Goal: Task Accomplishment & Management: Use online tool/utility

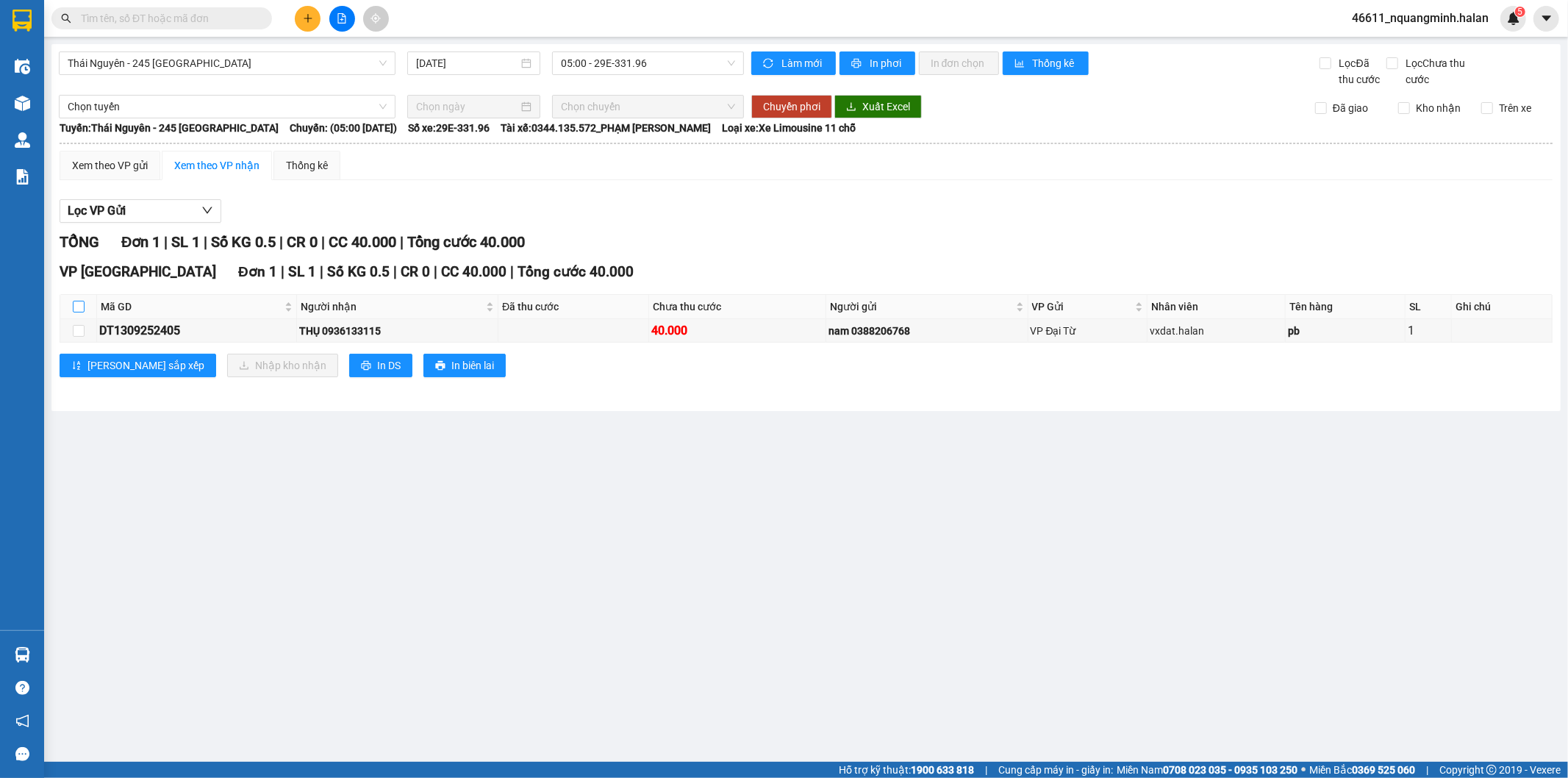
click at [75, 304] on input "checkbox" at bounding box center [79, 307] width 12 height 12
checkbox input "true"
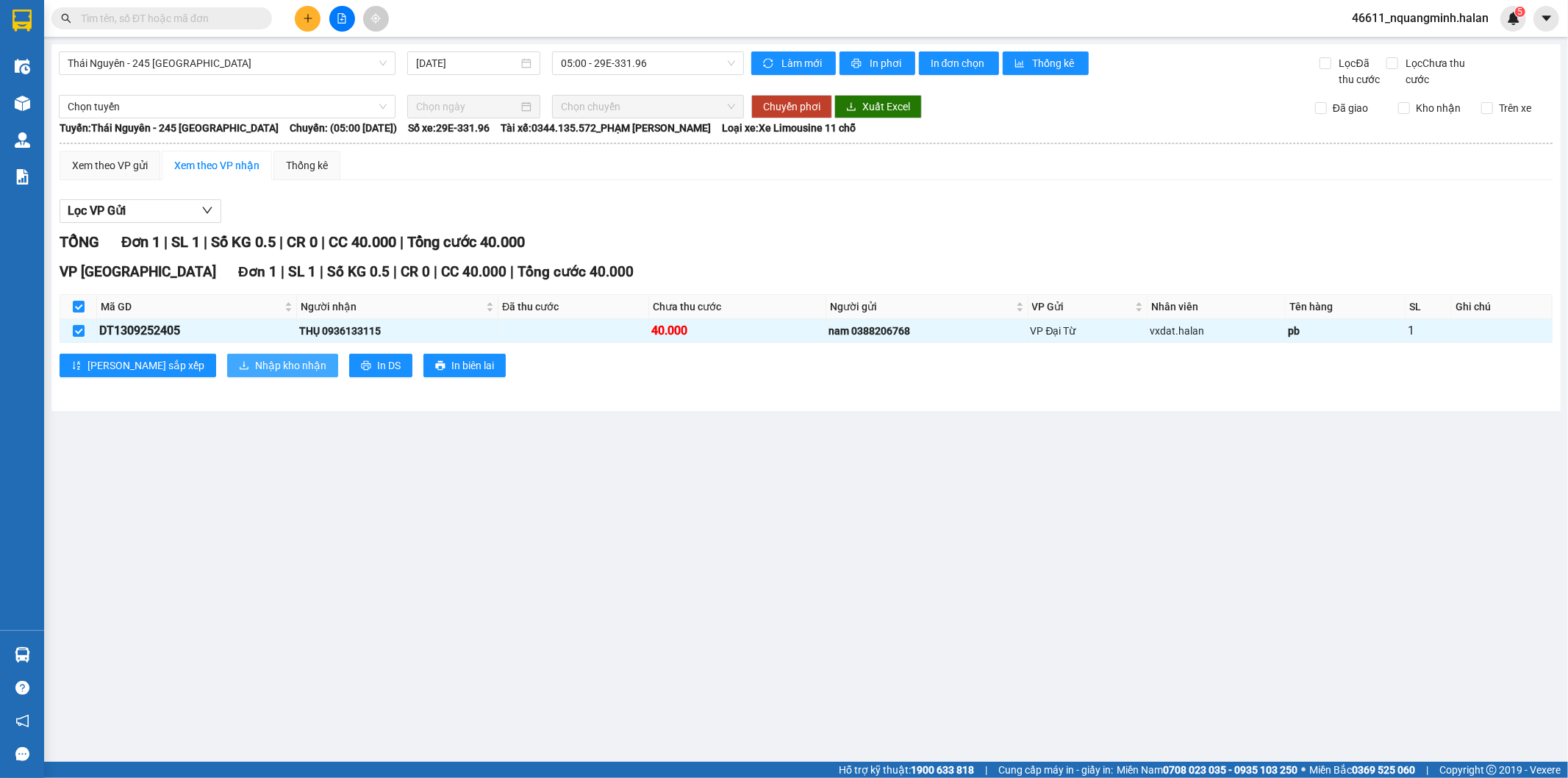
click at [227, 376] on button "Nhập kho nhận" at bounding box center [282, 365] width 111 height 23
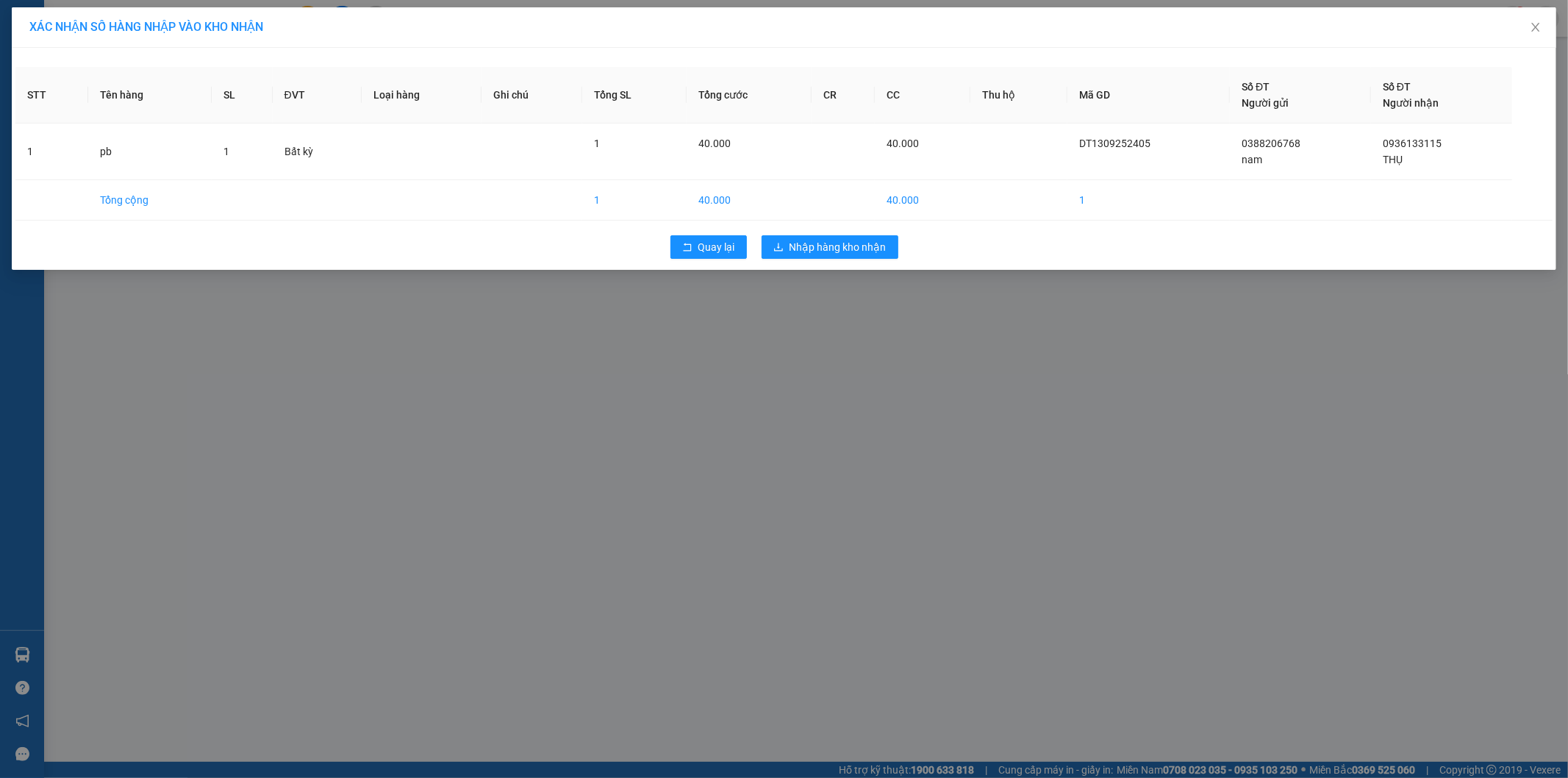
click at [818, 261] on div "Quay lại Nhập hàng kho nhận" at bounding box center [784, 247] width 1537 height 38
click at [804, 248] on span "Nhập hàng kho nhận" at bounding box center [838, 246] width 97 height 16
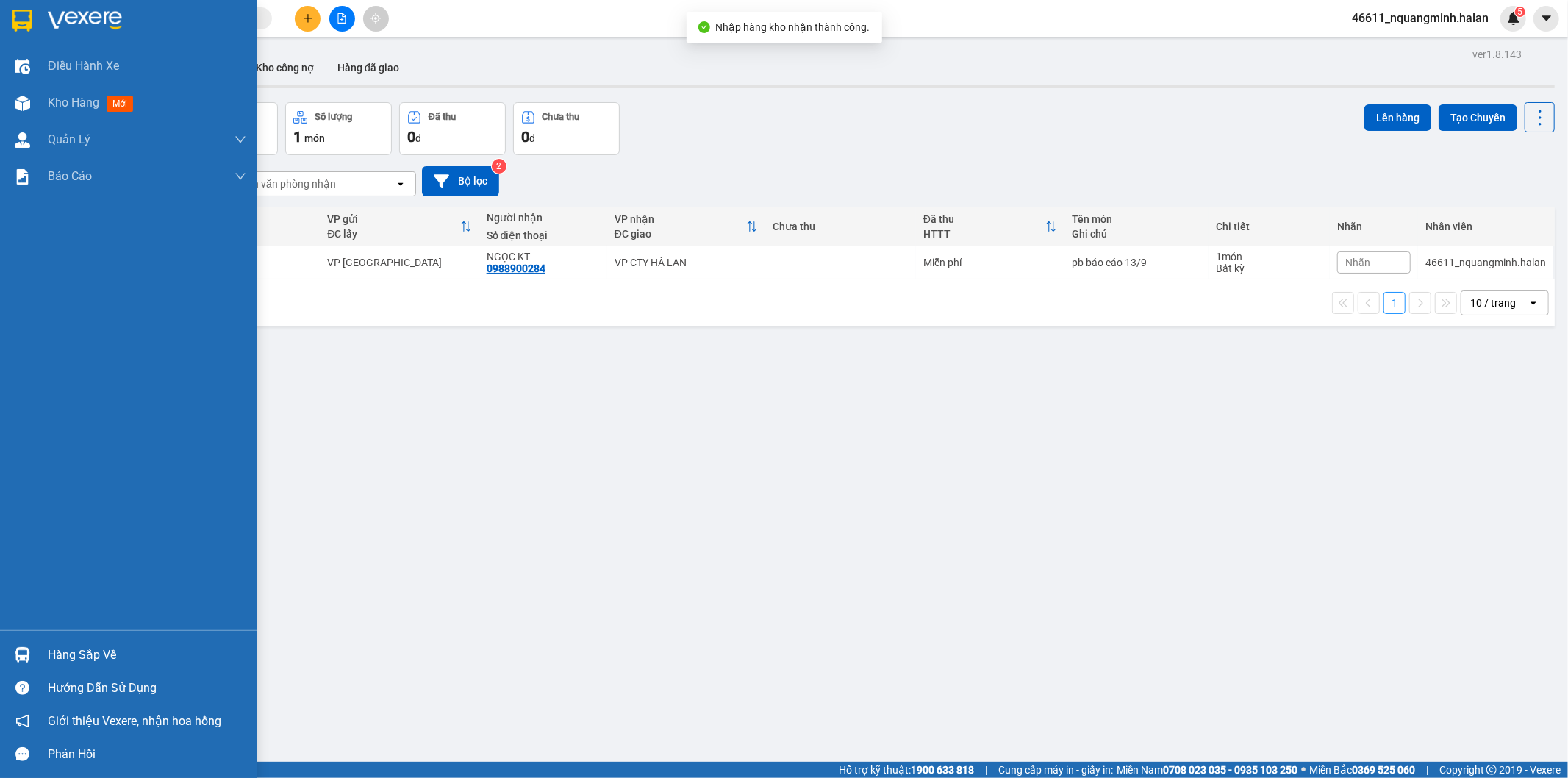
click at [34, 650] on div at bounding box center [22, 655] width 26 height 26
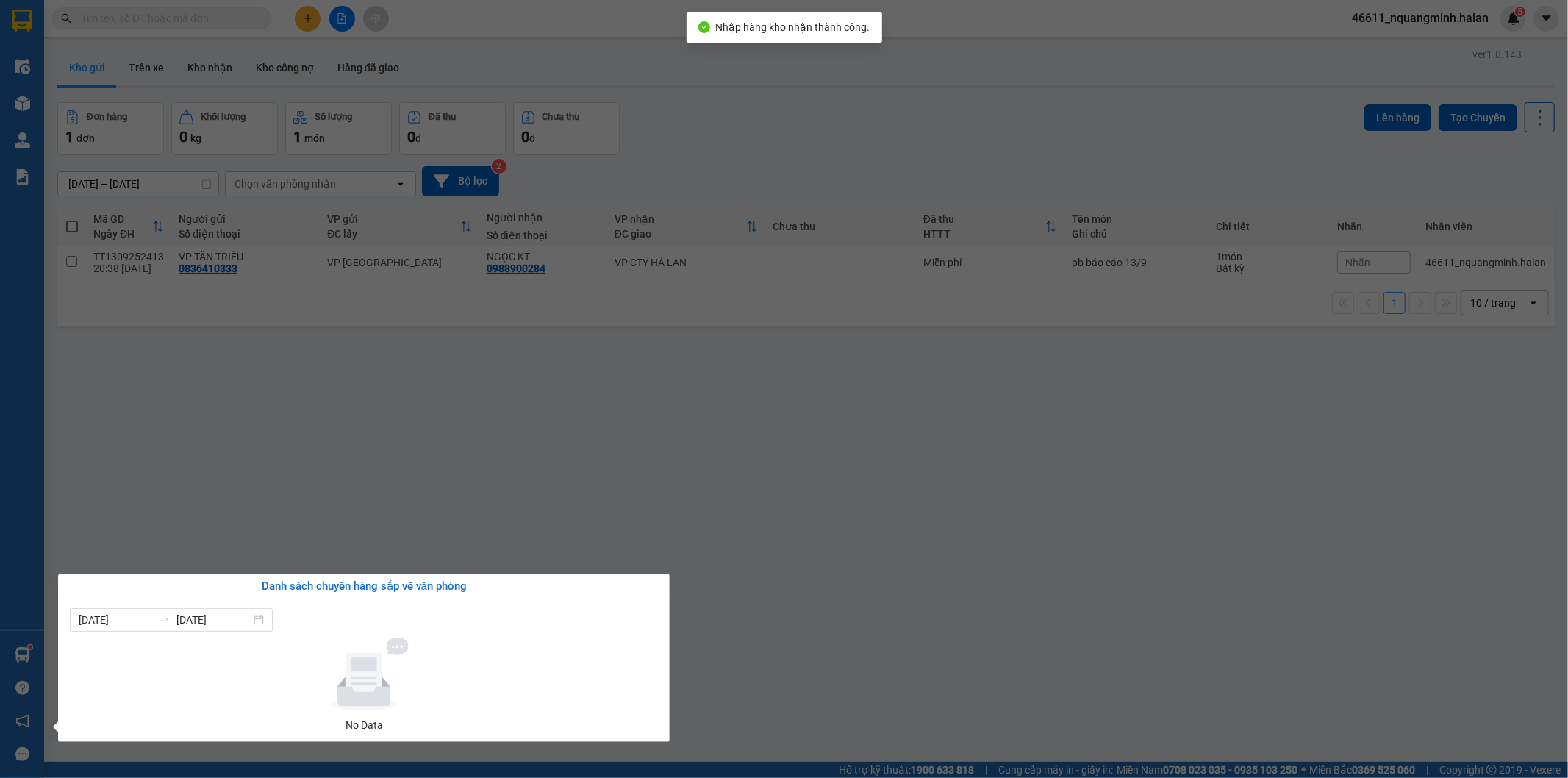
click at [579, 390] on section "Kết quả tìm kiếm ( 0 ) Bộ lọc No Data 46611_nquangminh.halan 5 Điều hành xe Kho…" at bounding box center [784, 389] width 1568 height 778
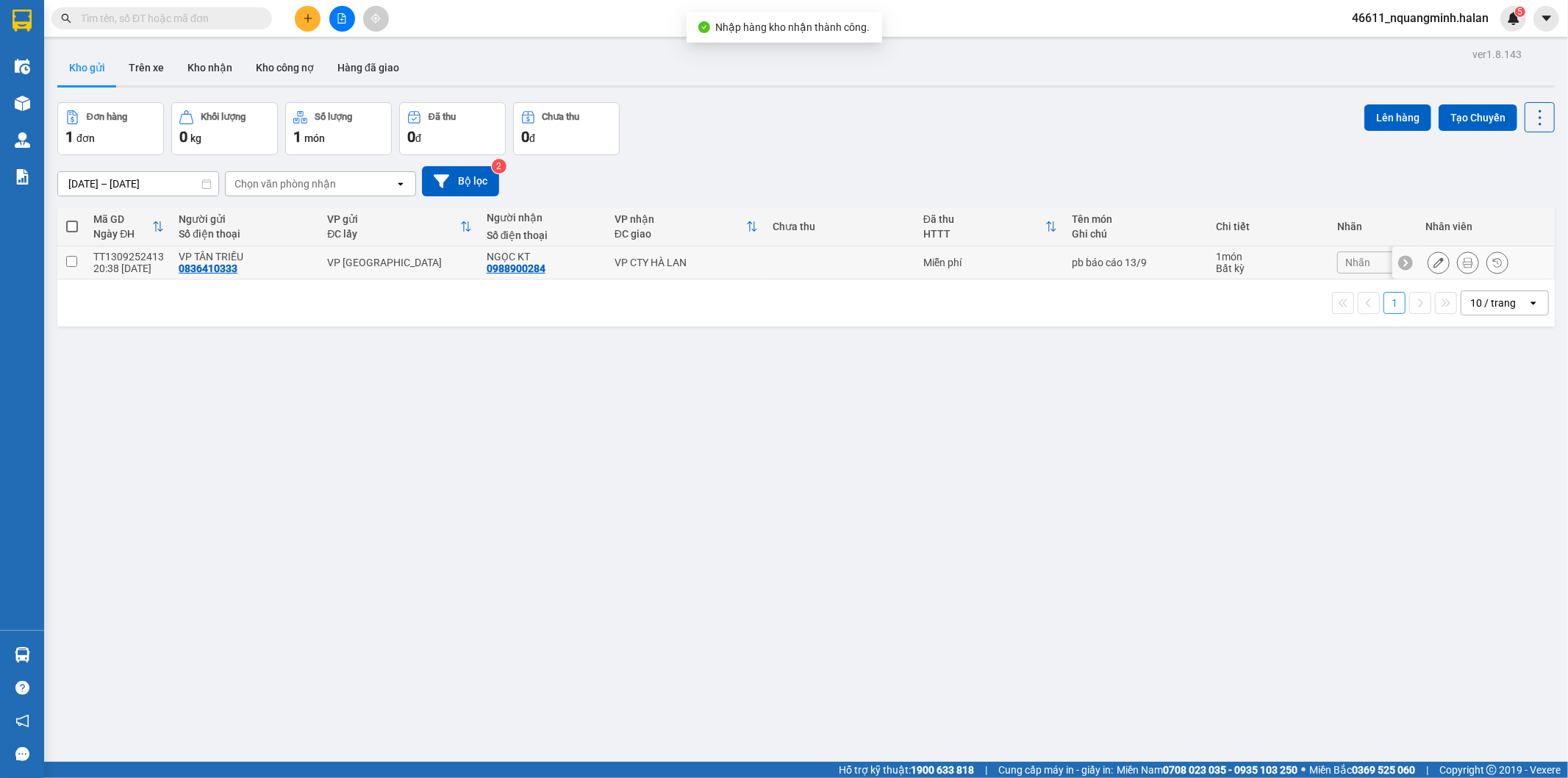
click at [710, 263] on div "VP CTY HÀ LAN" at bounding box center [686, 263] width 143 height 12
checkbox input "true"
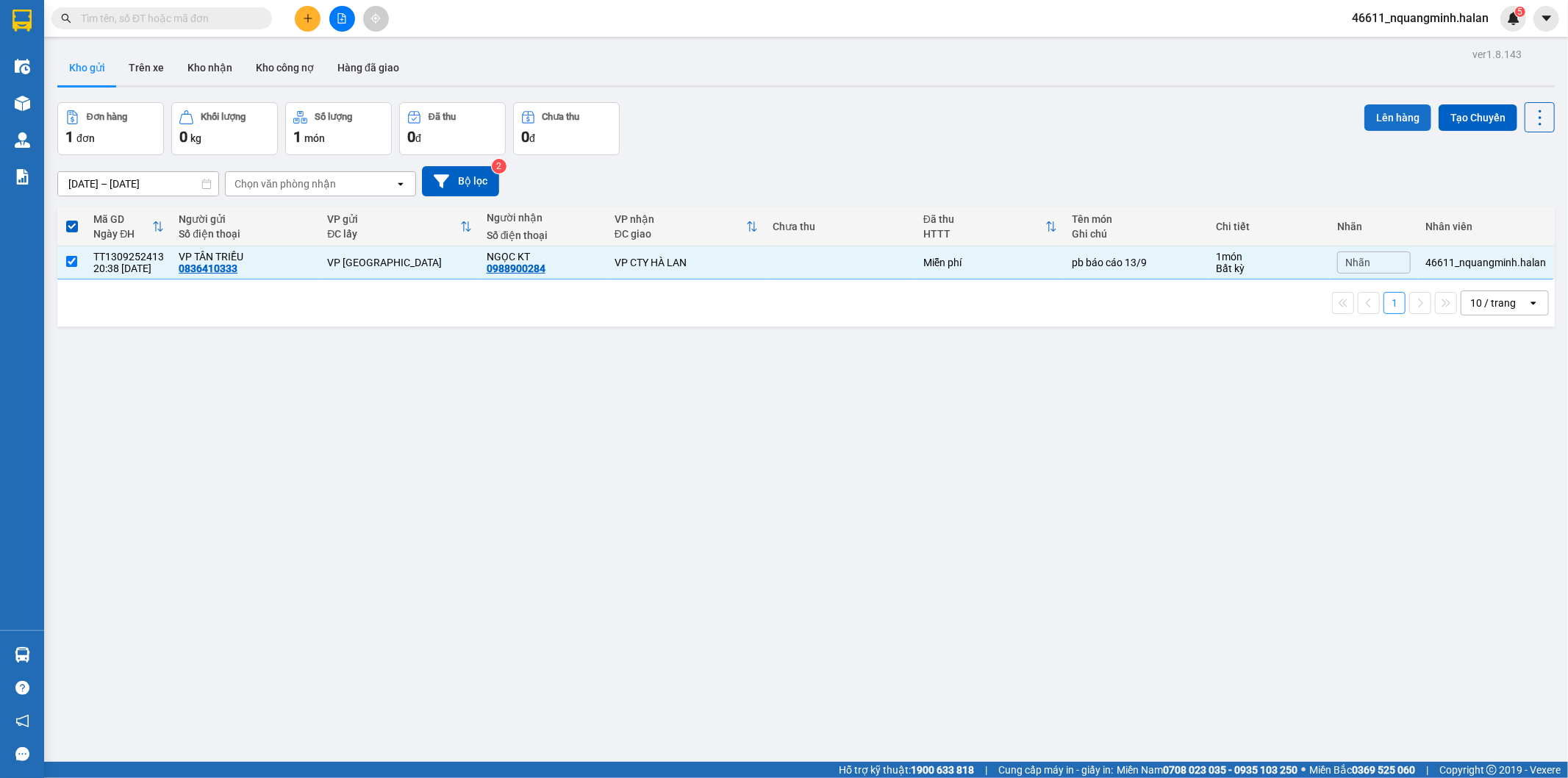
click at [1392, 107] on button "Lên hàng" at bounding box center [1398, 117] width 67 height 27
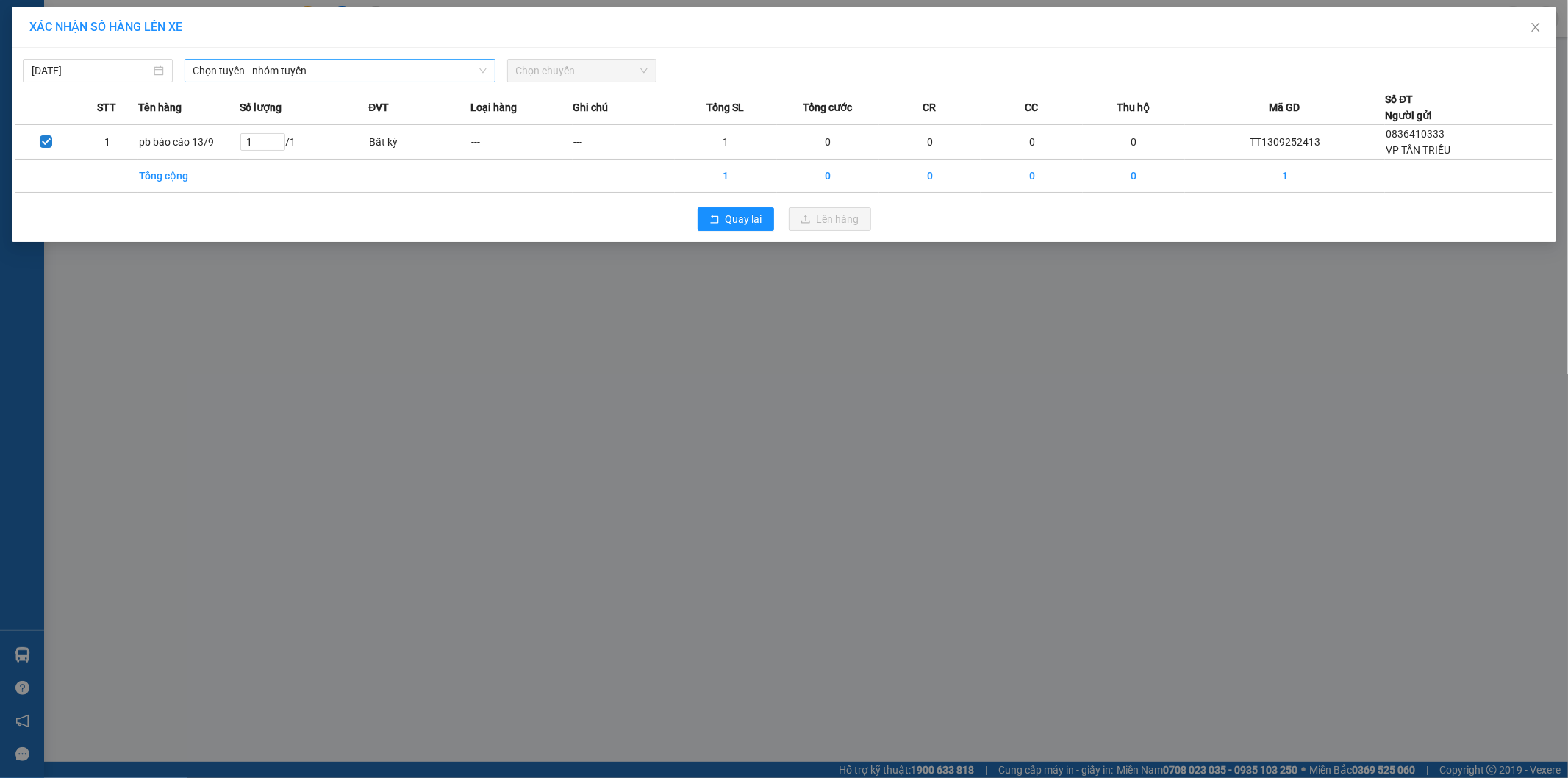
drag, startPoint x: 274, startPoint y: 67, endPoint x: 274, endPoint y: 77, distance: 10.0
click at [274, 69] on span "Chọn tuyến - nhóm tuyến" at bounding box center [339, 71] width 294 height 22
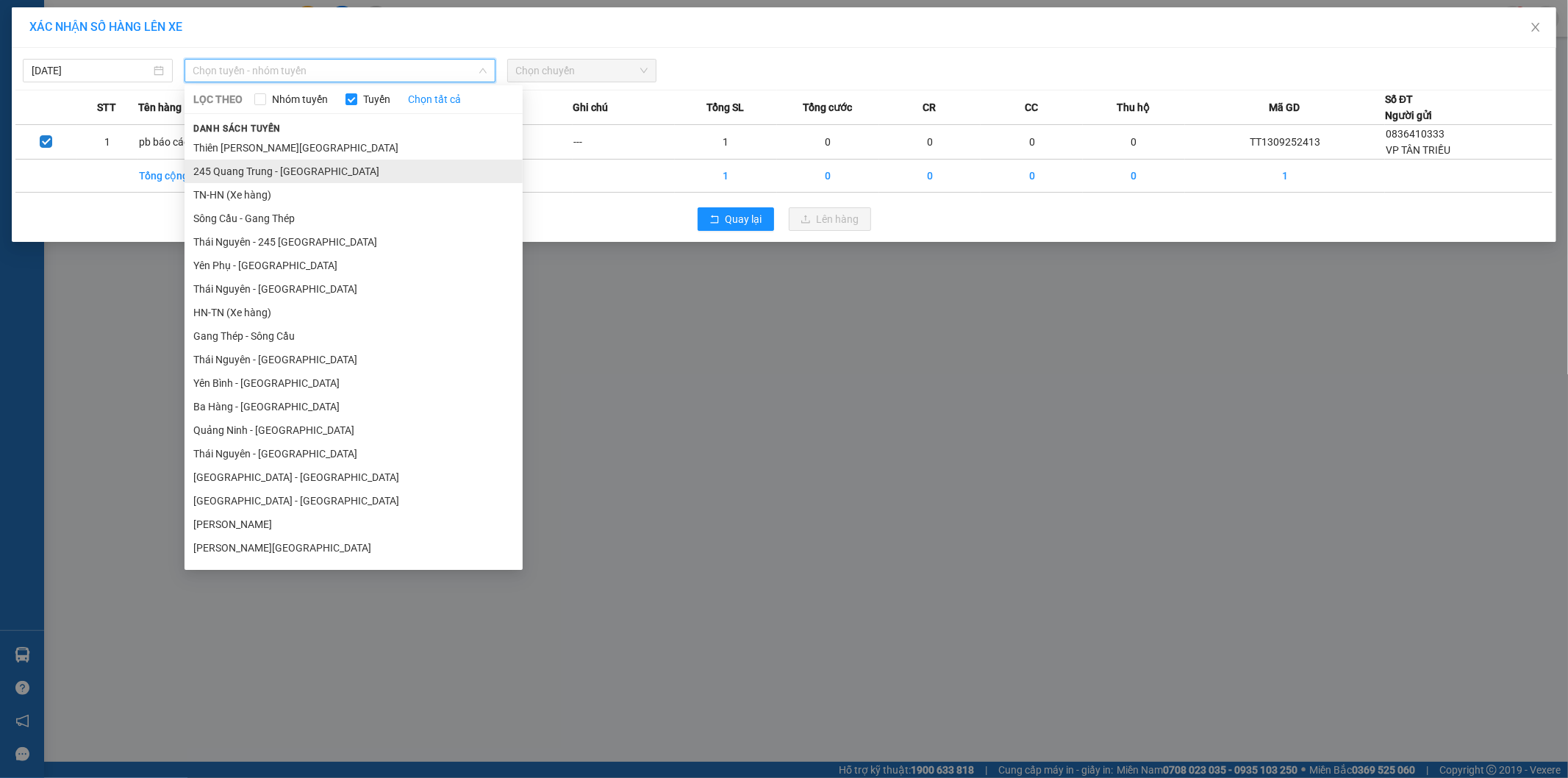
click at [237, 178] on li "245 Quang Trung - [GEOGRAPHIC_DATA]" at bounding box center [353, 171] width 338 height 23
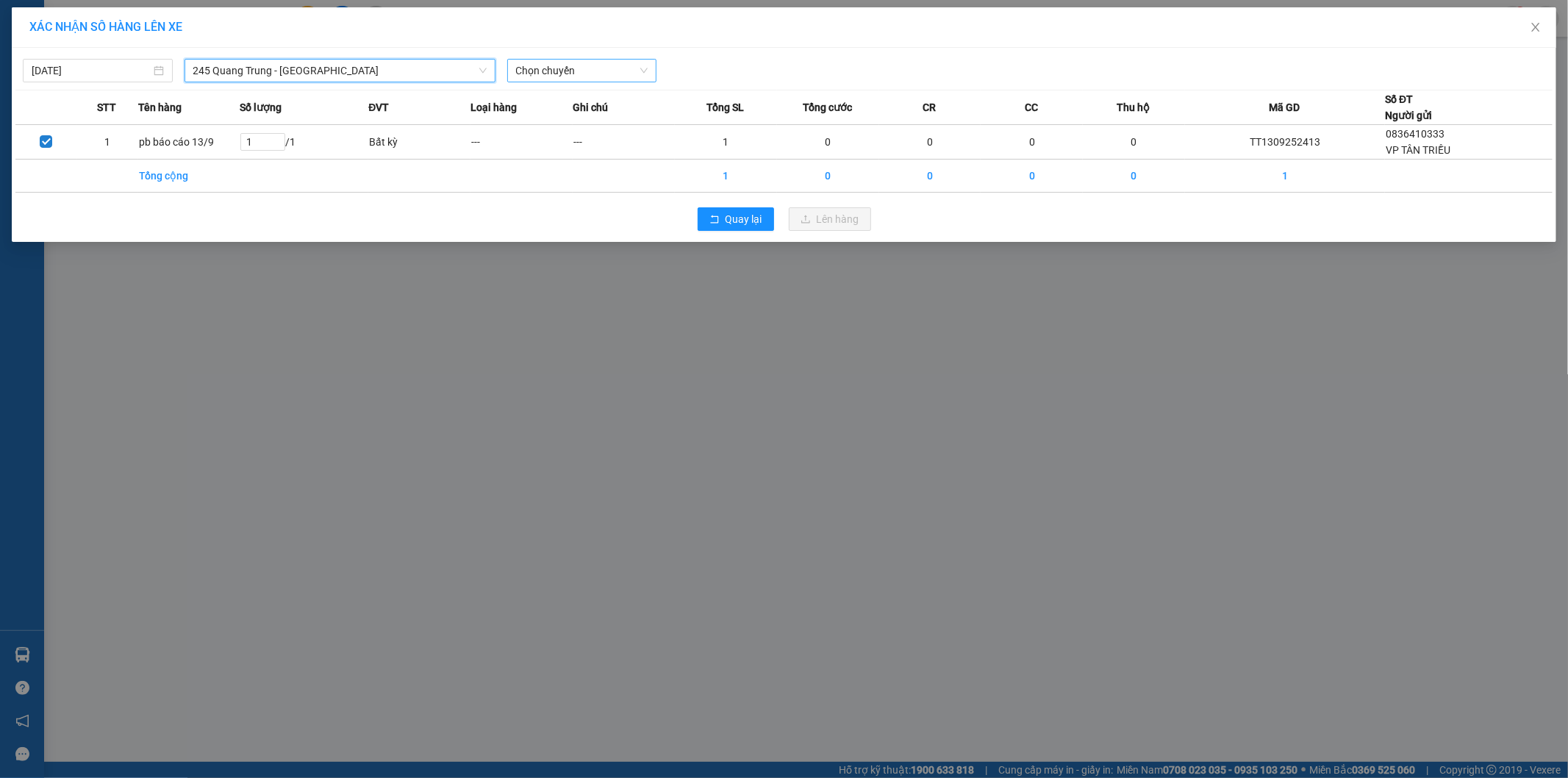
click at [556, 77] on span "Chọn chuyến" at bounding box center [582, 71] width 133 height 22
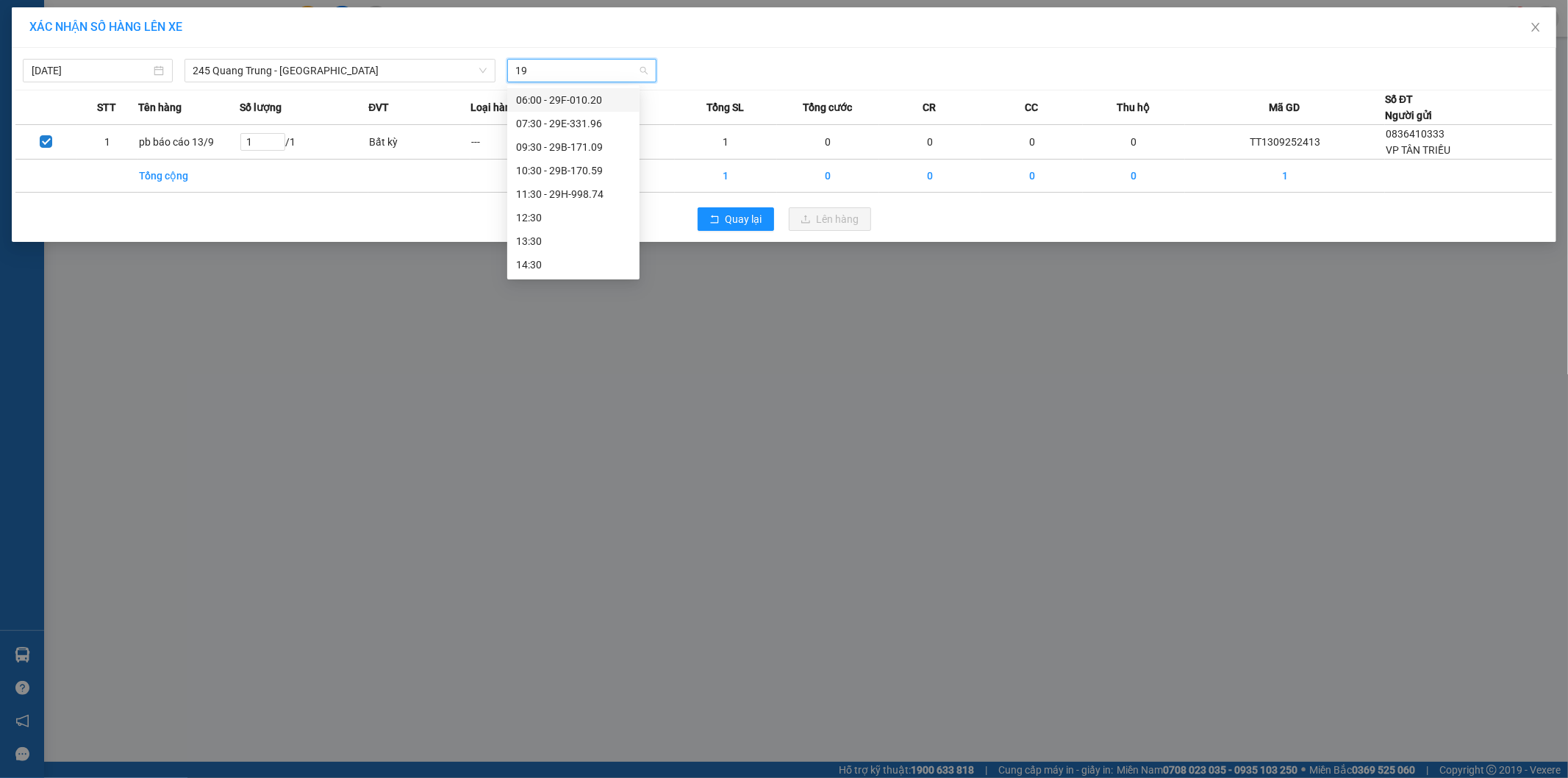
type input "196"
click at [560, 89] on div "07:30 - 29E-331.96" at bounding box center [573, 99] width 133 height 23
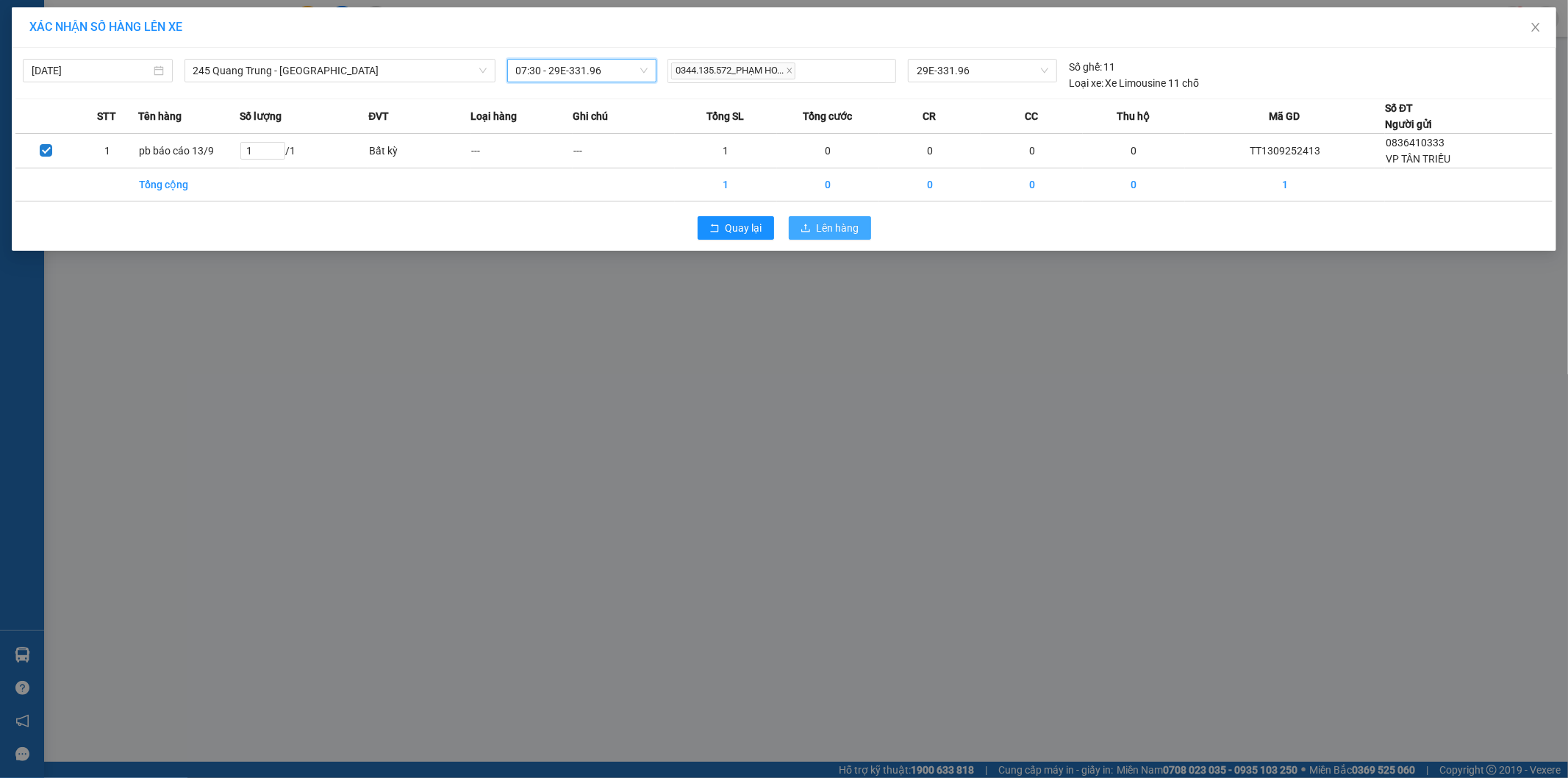
click at [818, 237] on button "Lên hàng" at bounding box center [830, 227] width 83 height 23
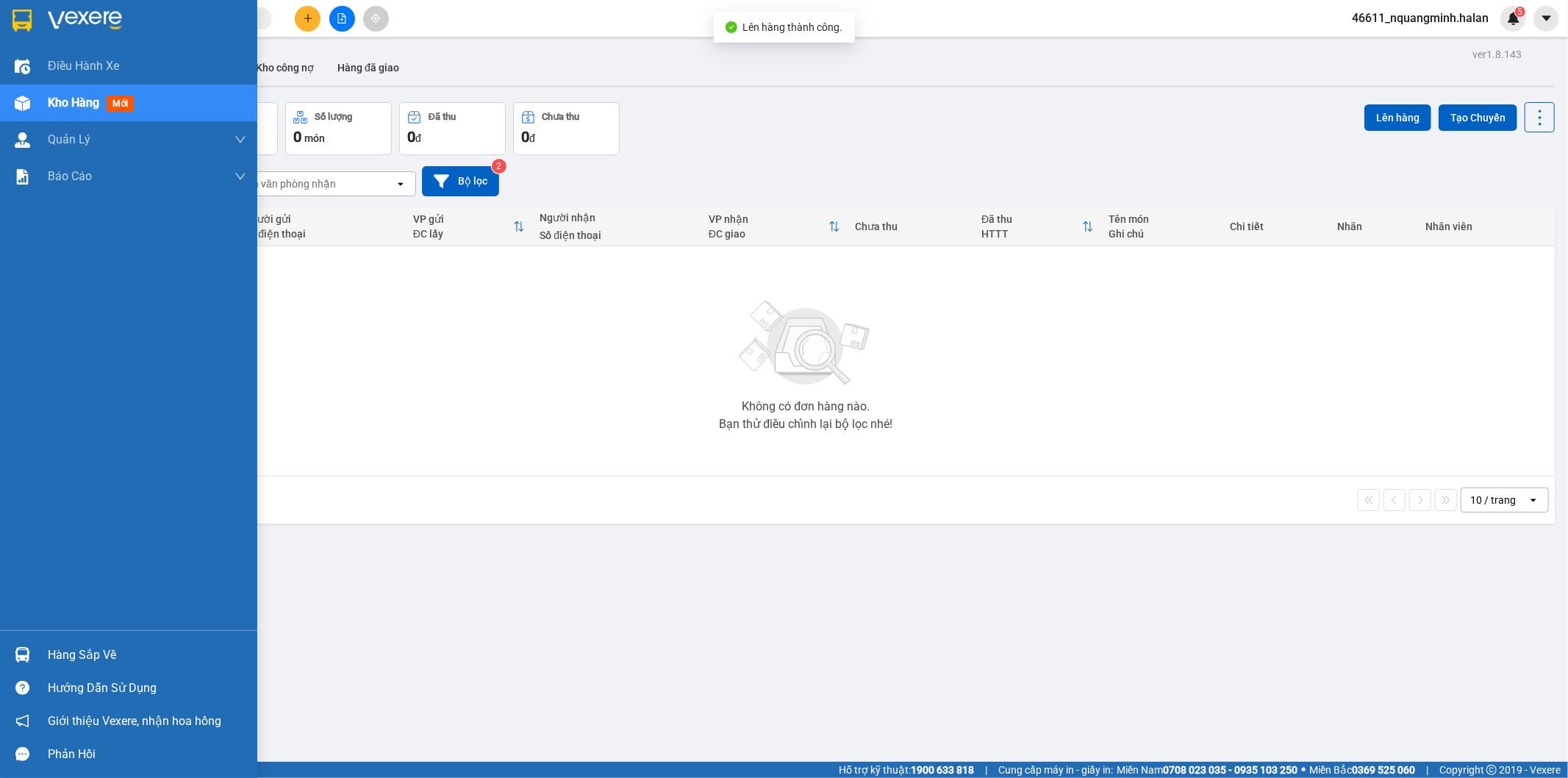
click at [17, 650] on img at bounding box center [22, 655] width 15 height 16
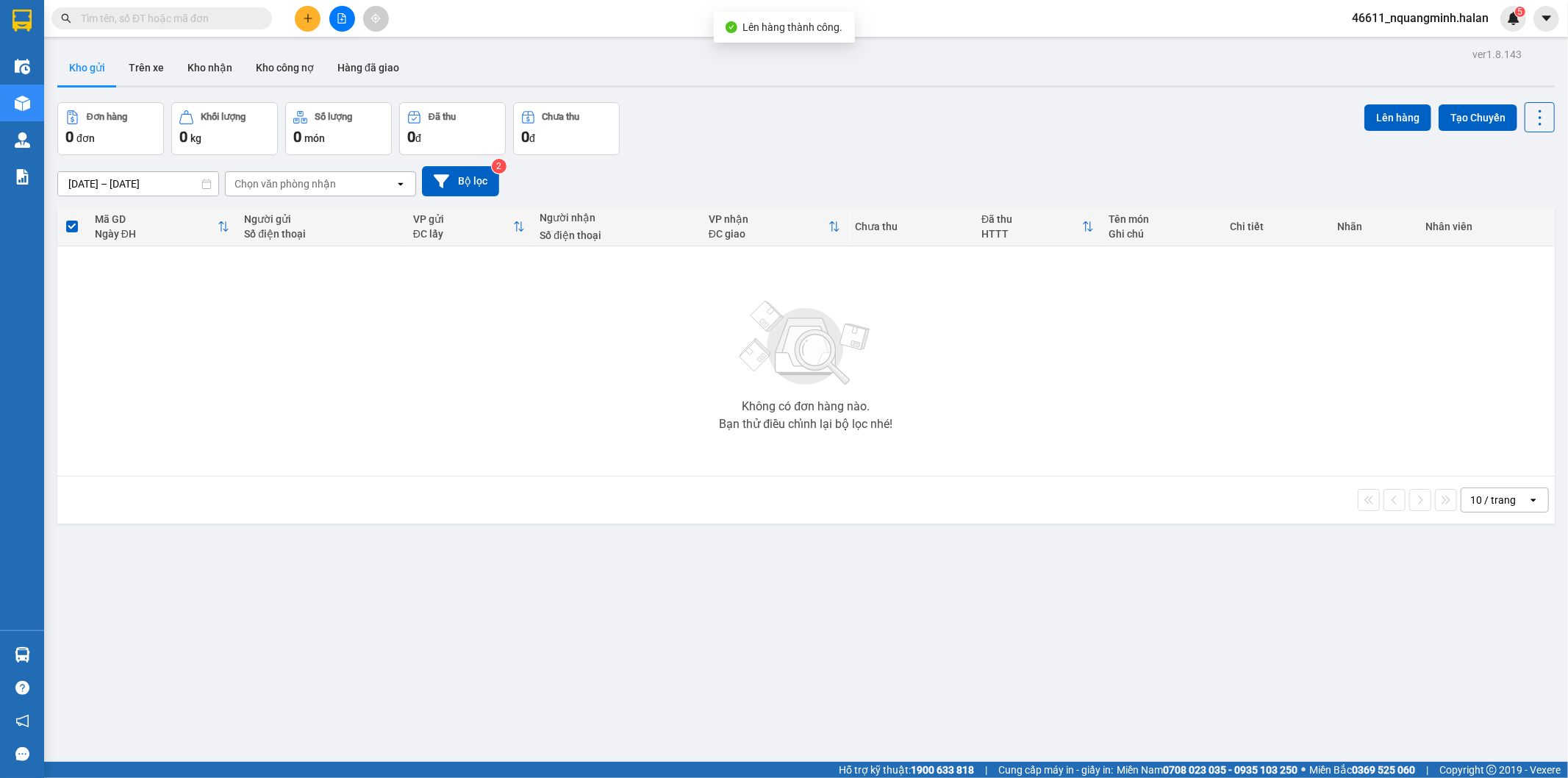
drag, startPoint x: 419, startPoint y: 464, endPoint x: 450, endPoint y: 746, distance: 283.7
click at [420, 474] on section "Kết quả tìm kiếm ( 0 ) Bộ lọc No Data 46611_nquangminh.halan 5 Điều hành xe Kho…" at bounding box center [784, 389] width 1568 height 778
